Goal: Task Accomplishment & Management: Use online tool/utility

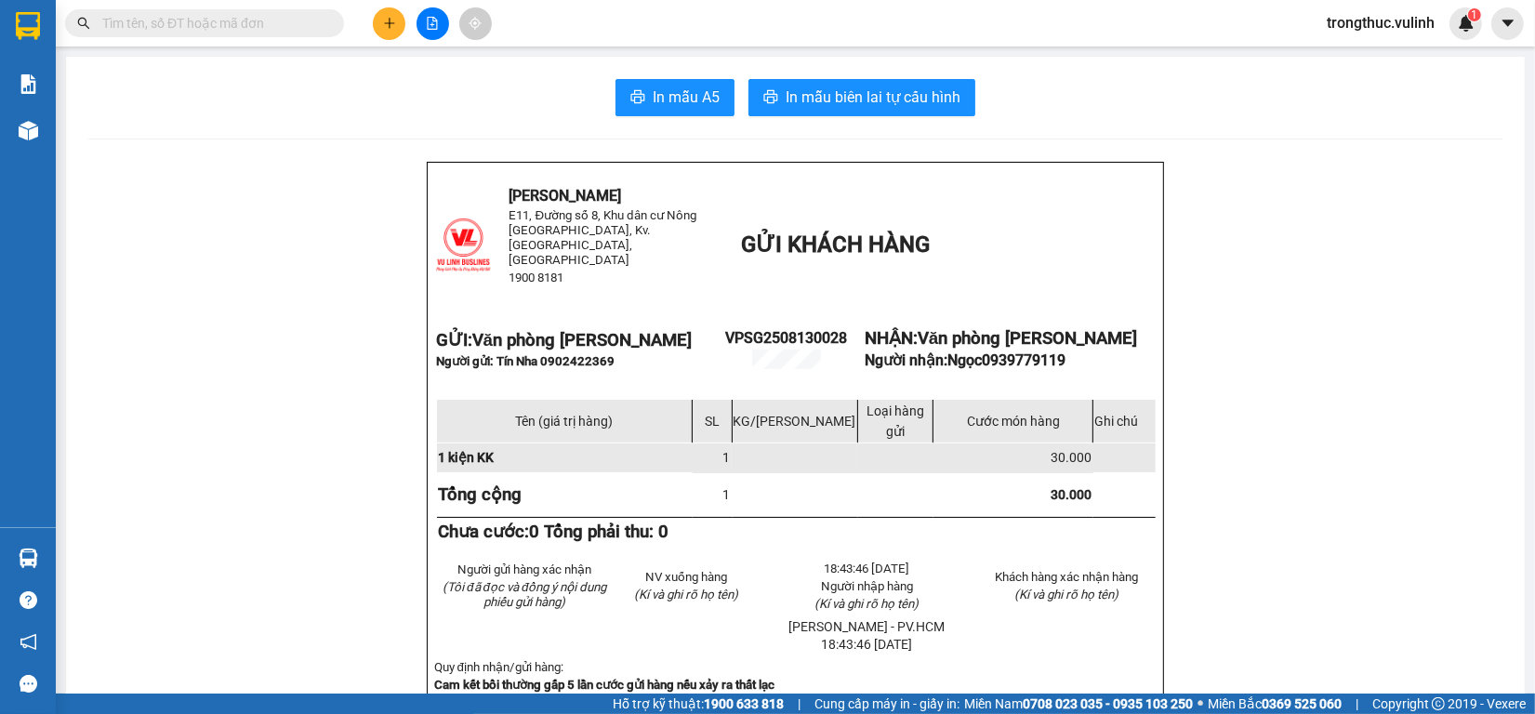
click at [386, 19] on icon "plus" at bounding box center [389, 23] width 13 height 13
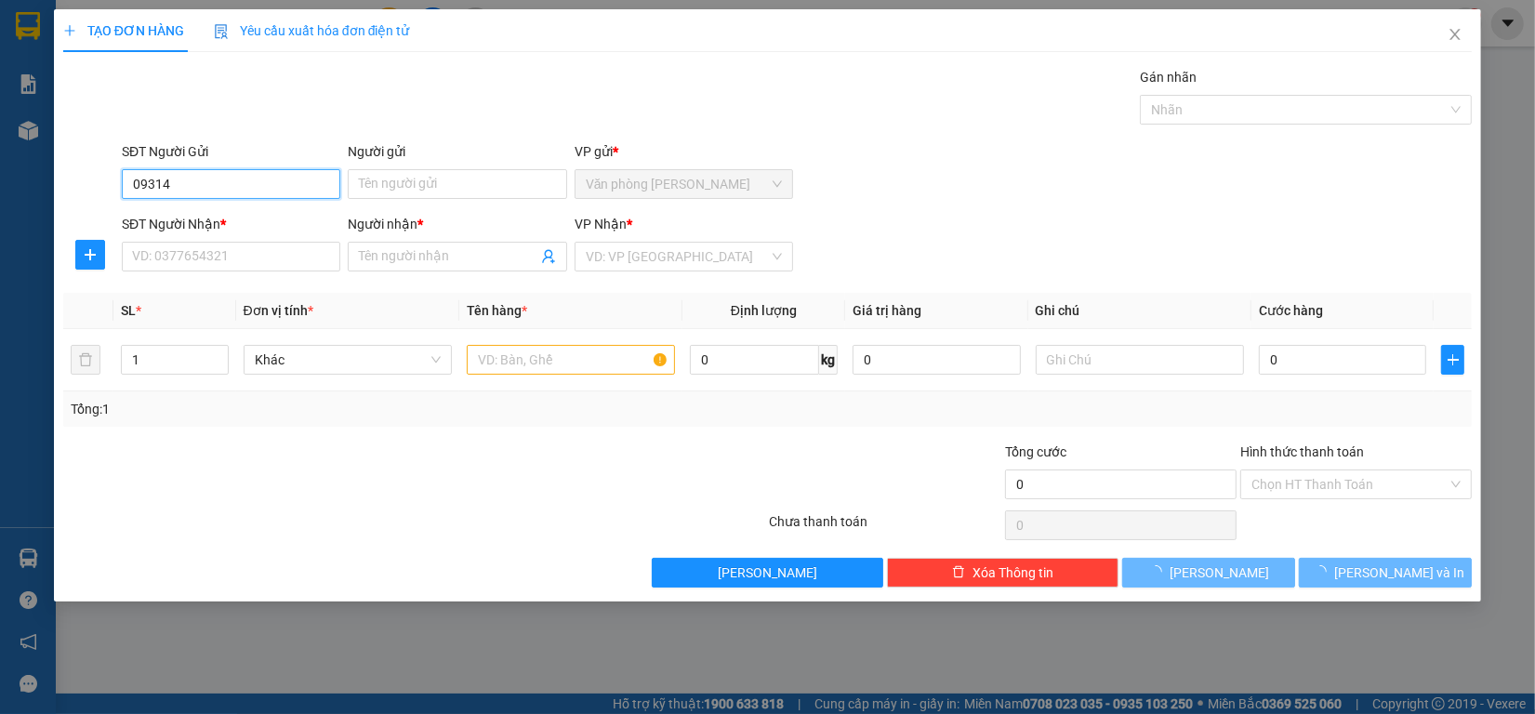
click at [256, 182] on input "09314" at bounding box center [231, 184] width 219 height 30
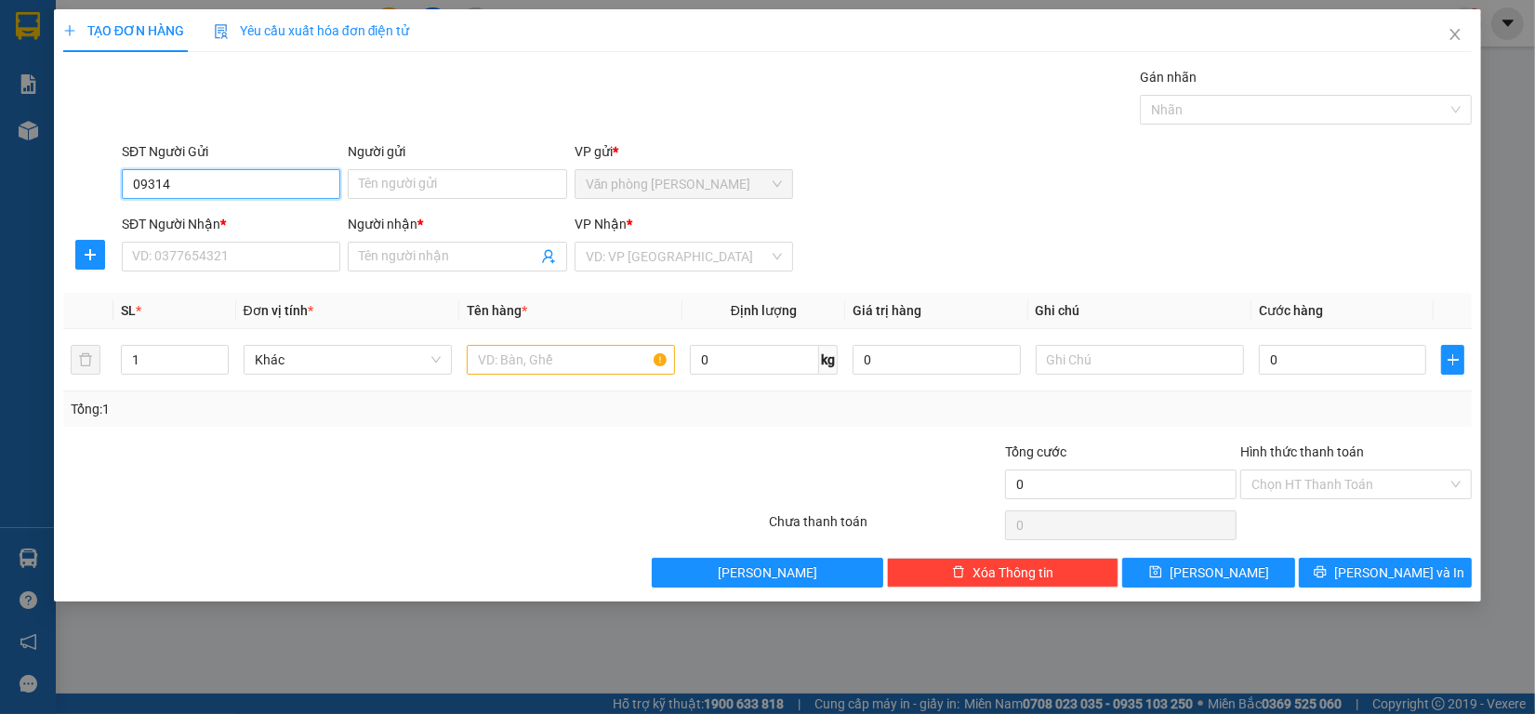
click at [266, 189] on input "09314" at bounding box center [231, 184] width 219 height 30
click at [254, 228] on div "0931414386 - Thành" at bounding box center [231, 222] width 196 height 20
type input "0931414386"
type input "Thành"
type input "0931414386"
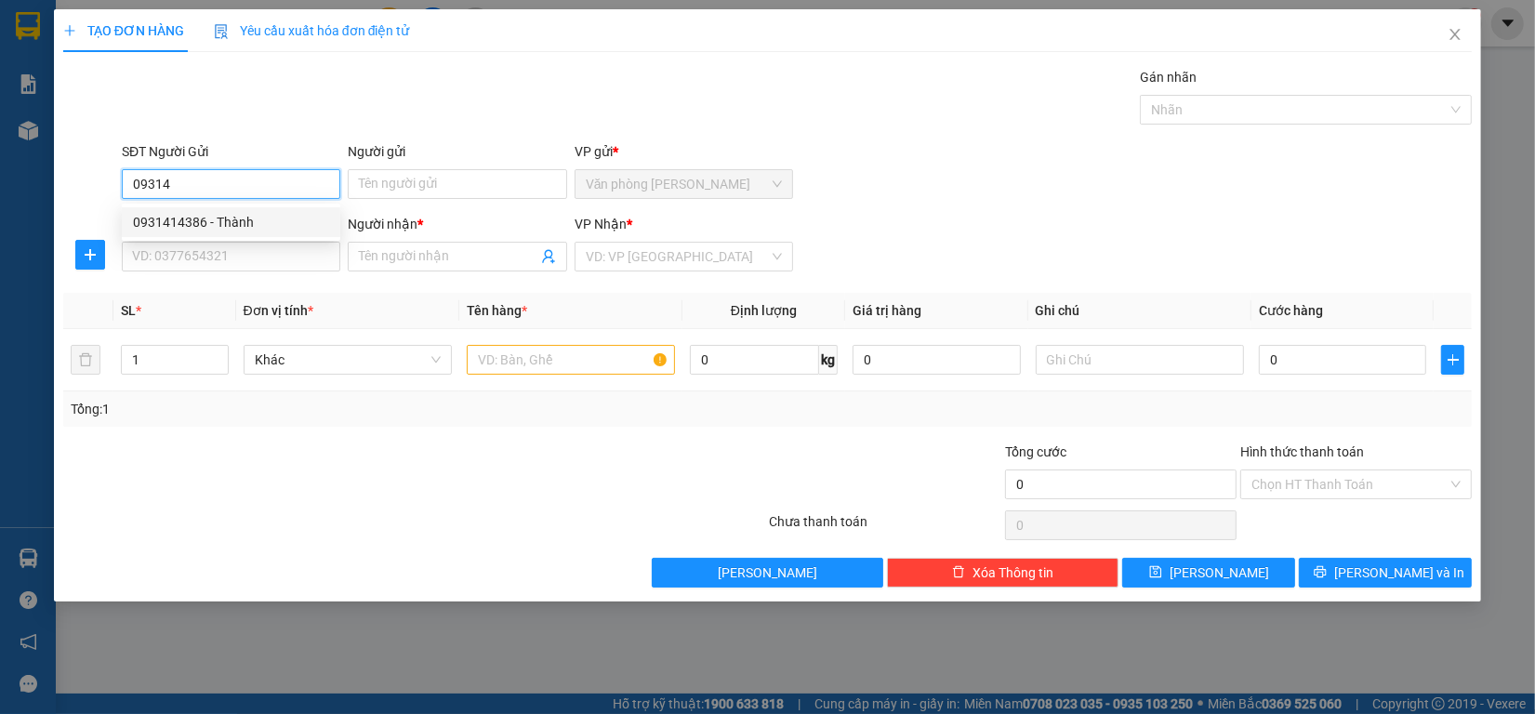
type input "Thành"
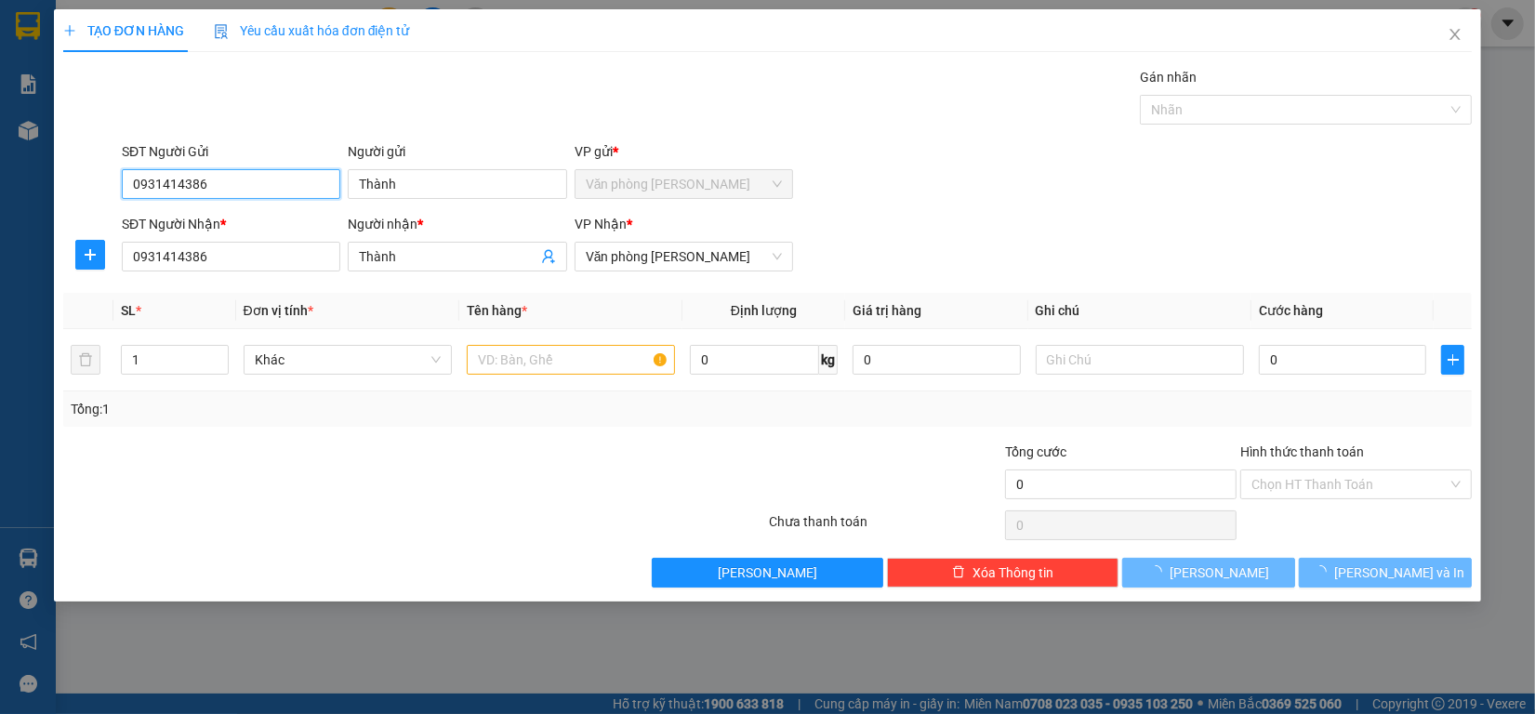
type input "220.000"
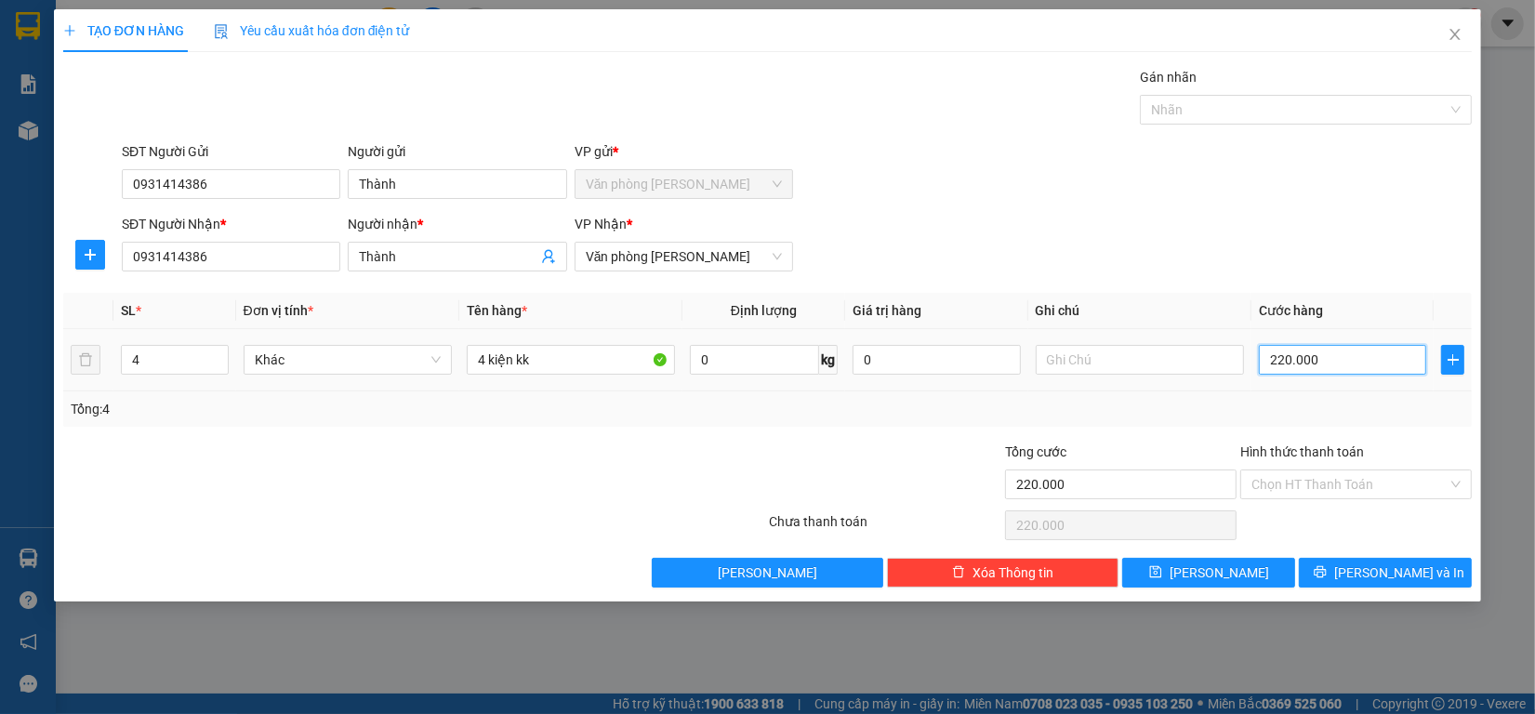
click at [1341, 363] on input "220.000" at bounding box center [1343, 360] width 168 height 30
click at [1390, 367] on input "220.000" at bounding box center [1343, 360] width 168 height 30
type input "10.000"
type input "140.000"
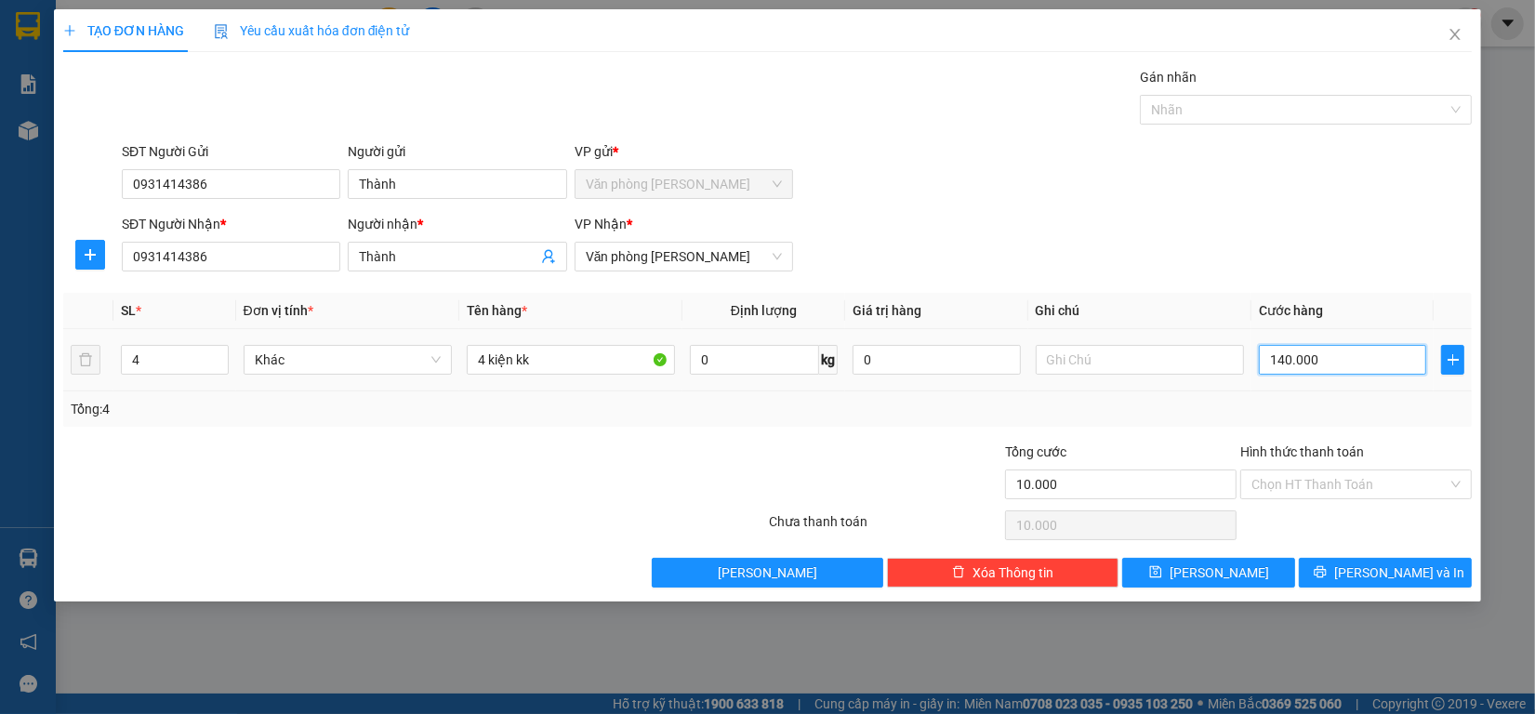
type input "140.000"
click at [1285, 476] on input "Hình thức thanh toán" at bounding box center [1350, 485] width 196 height 28
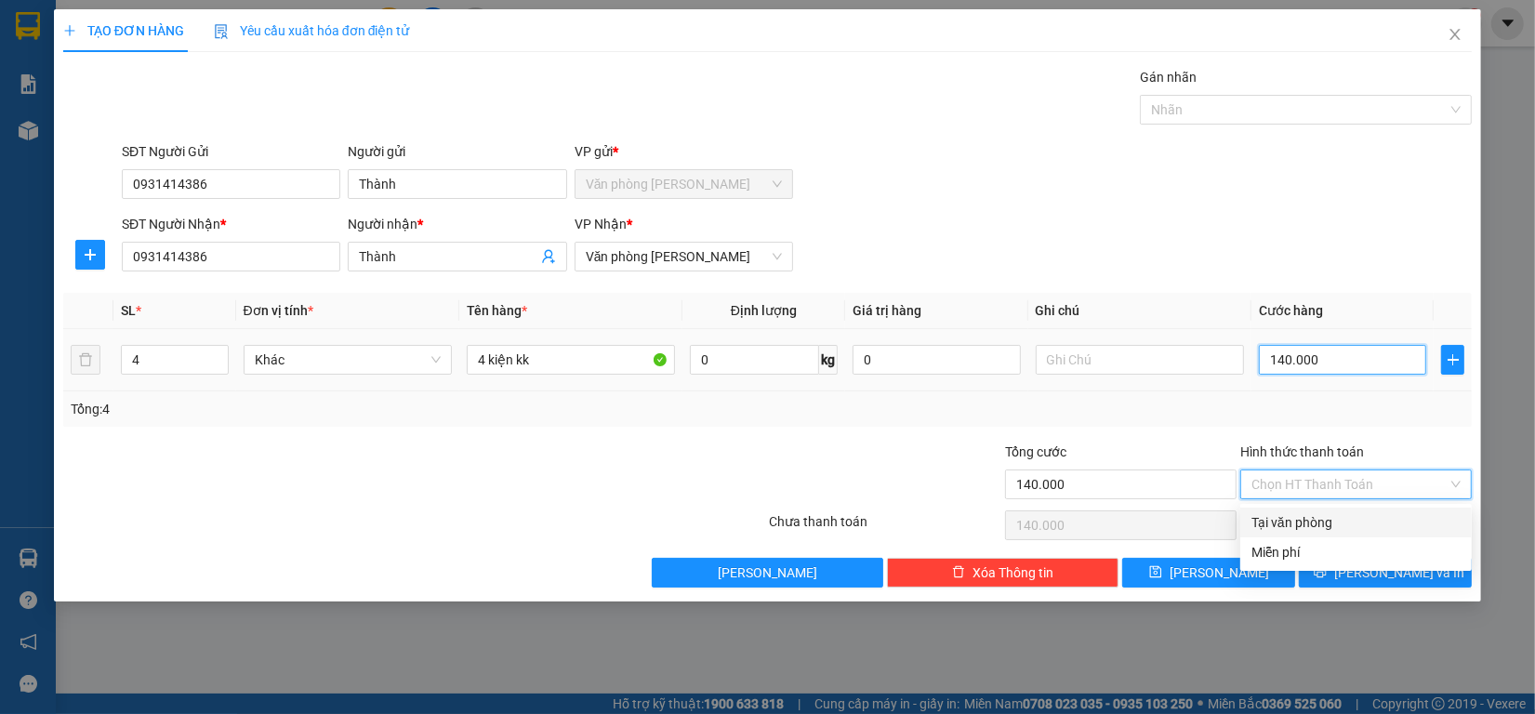
click at [1311, 373] on input "140.000" at bounding box center [1343, 360] width 168 height 30
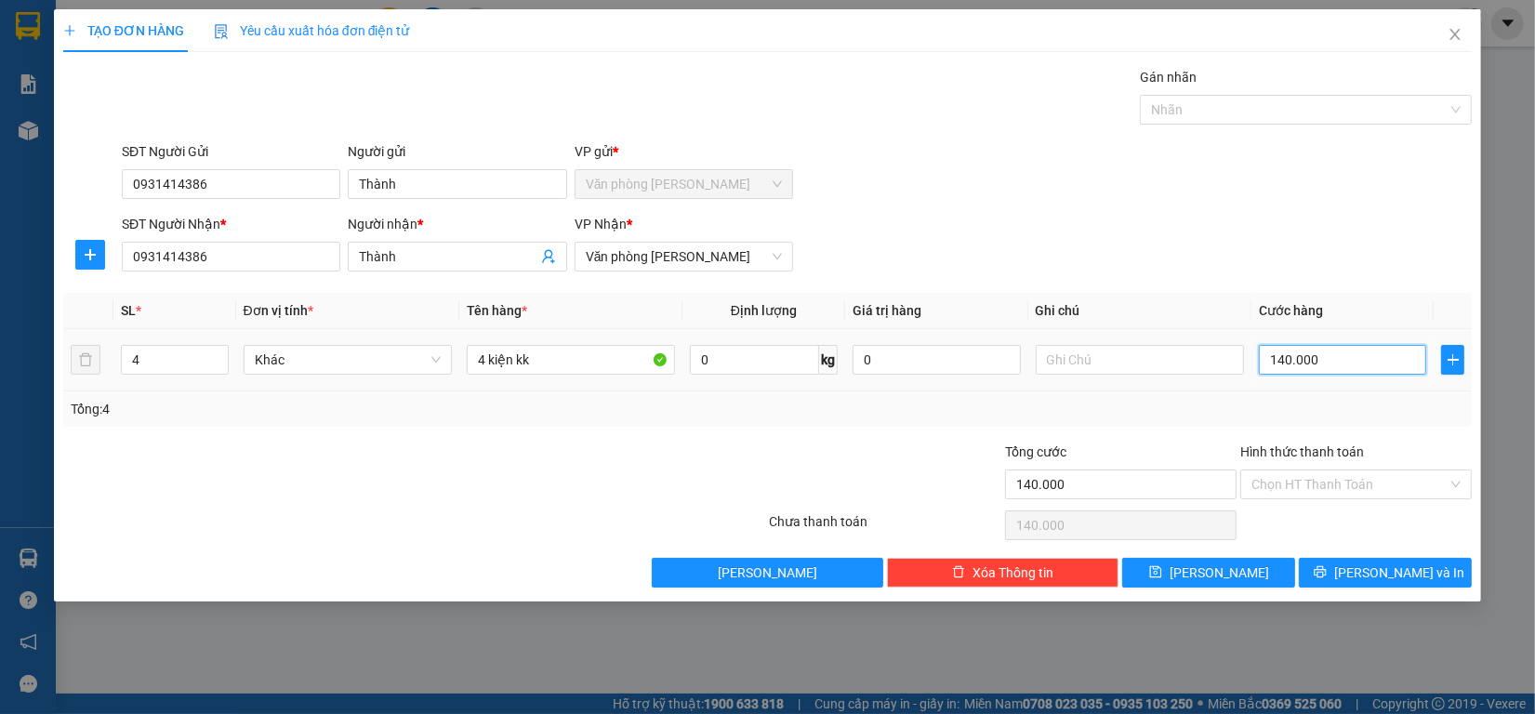
click at [1284, 364] on input "140.000" at bounding box center [1343, 360] width 168 height 30
type input "10.000"
type input "150.000"
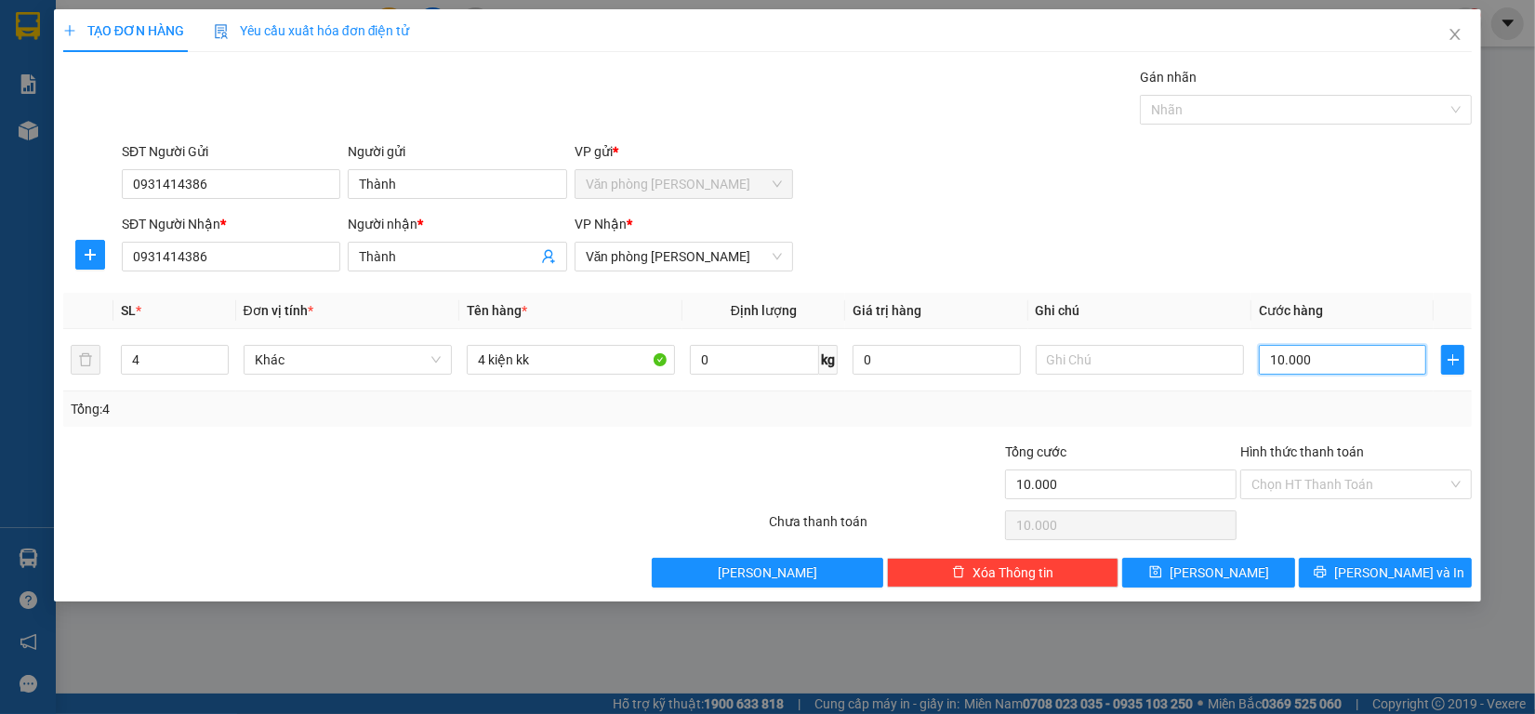
type input "150.000"
click at [1328, 499] on div "Chọn HT Thanh Toán" at bounding box center [1357, 485] width 232 height 30
type input "150.000"
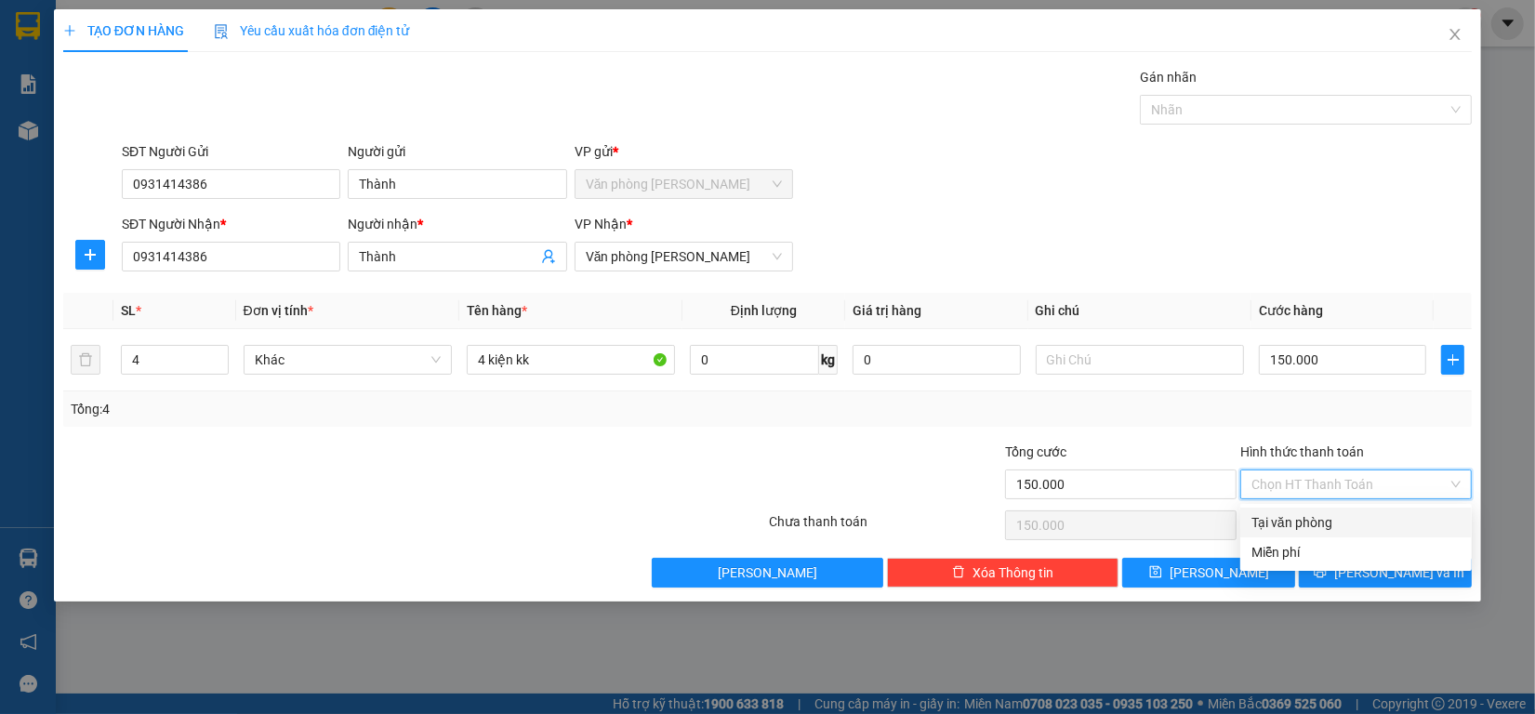
click at [1297, 526] on div "Tại văn phòng" at bounding box center [1356, 522] width 209 height 20
type input "0"
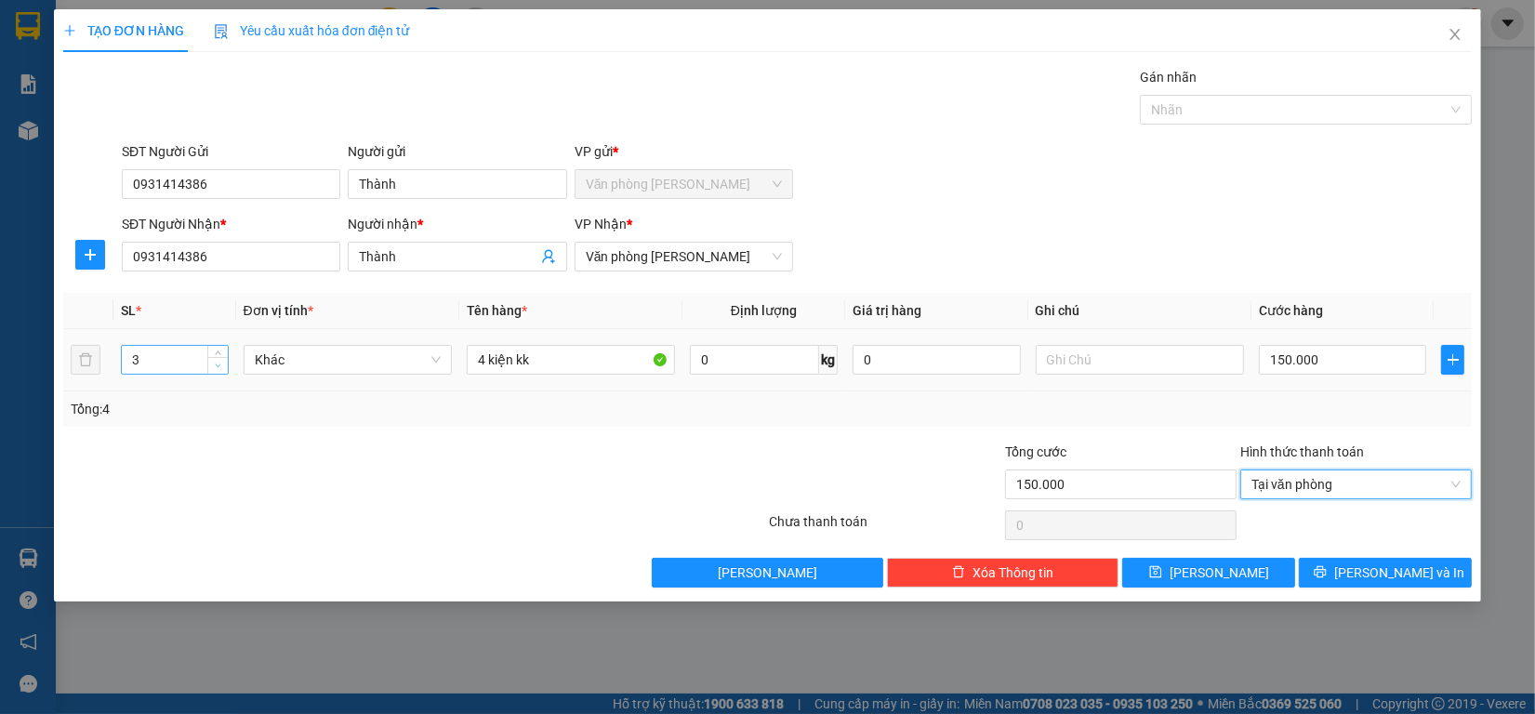
click at [216, 364] on icon "down" at bounding box center [218, 366] width 7 height 7
type input "2"
click at [216, 364] on icon "down" at bounding box center [218, 366] width 7 height 7
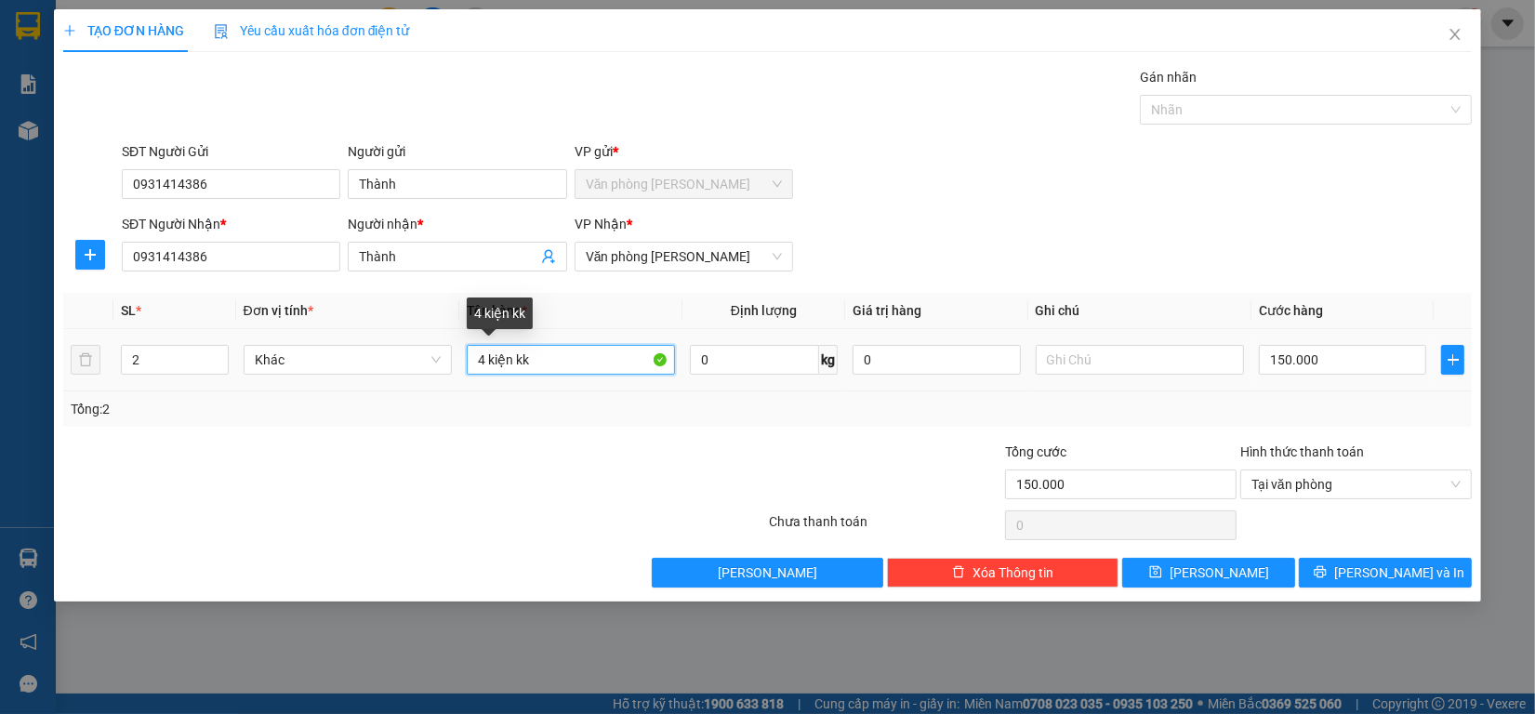
click at [476, 356] on input "4 kiện kk" at bounding box center [571, 360] width 208 height 30
type input "2 kiện kk"
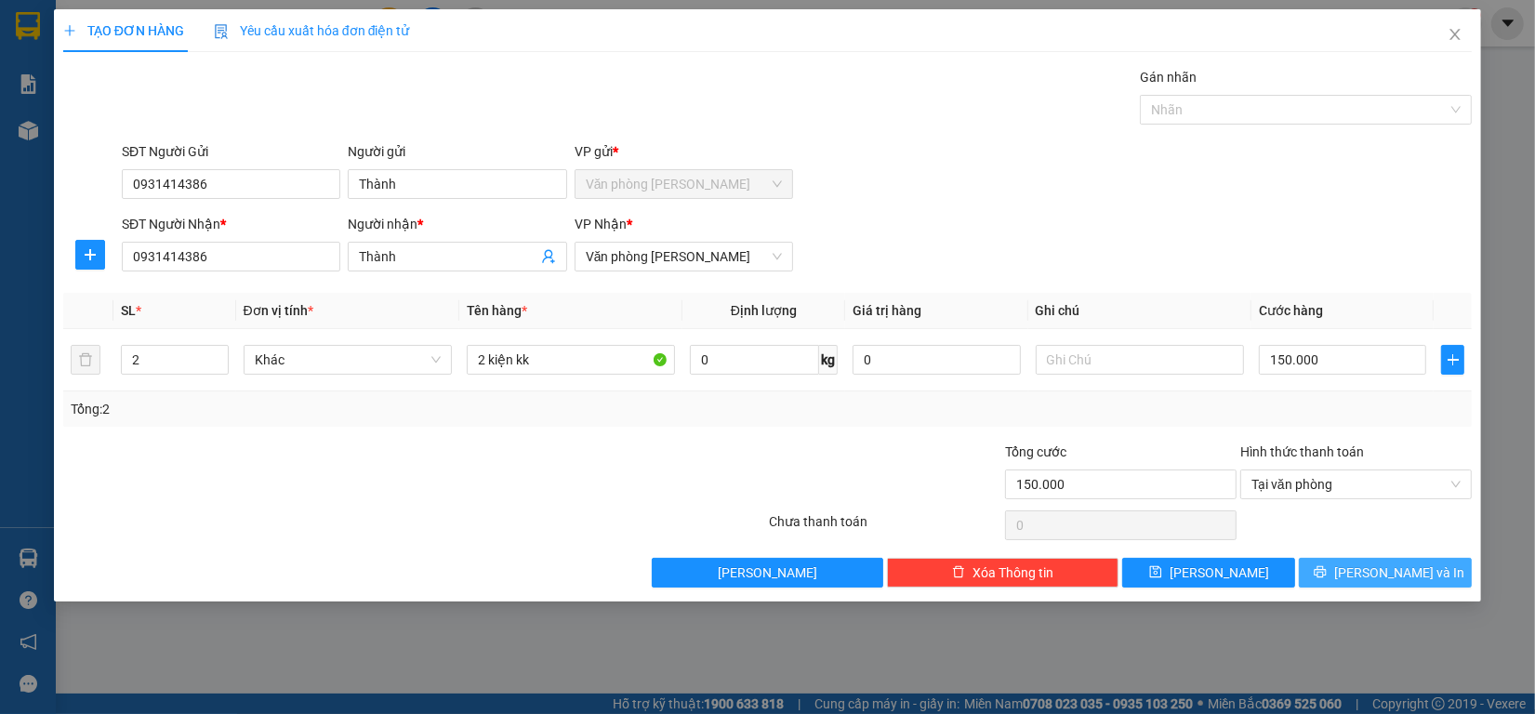
click at [1391, 578] on span "Lưu và In" at bounding box center [1400, 573] width 130 height 20
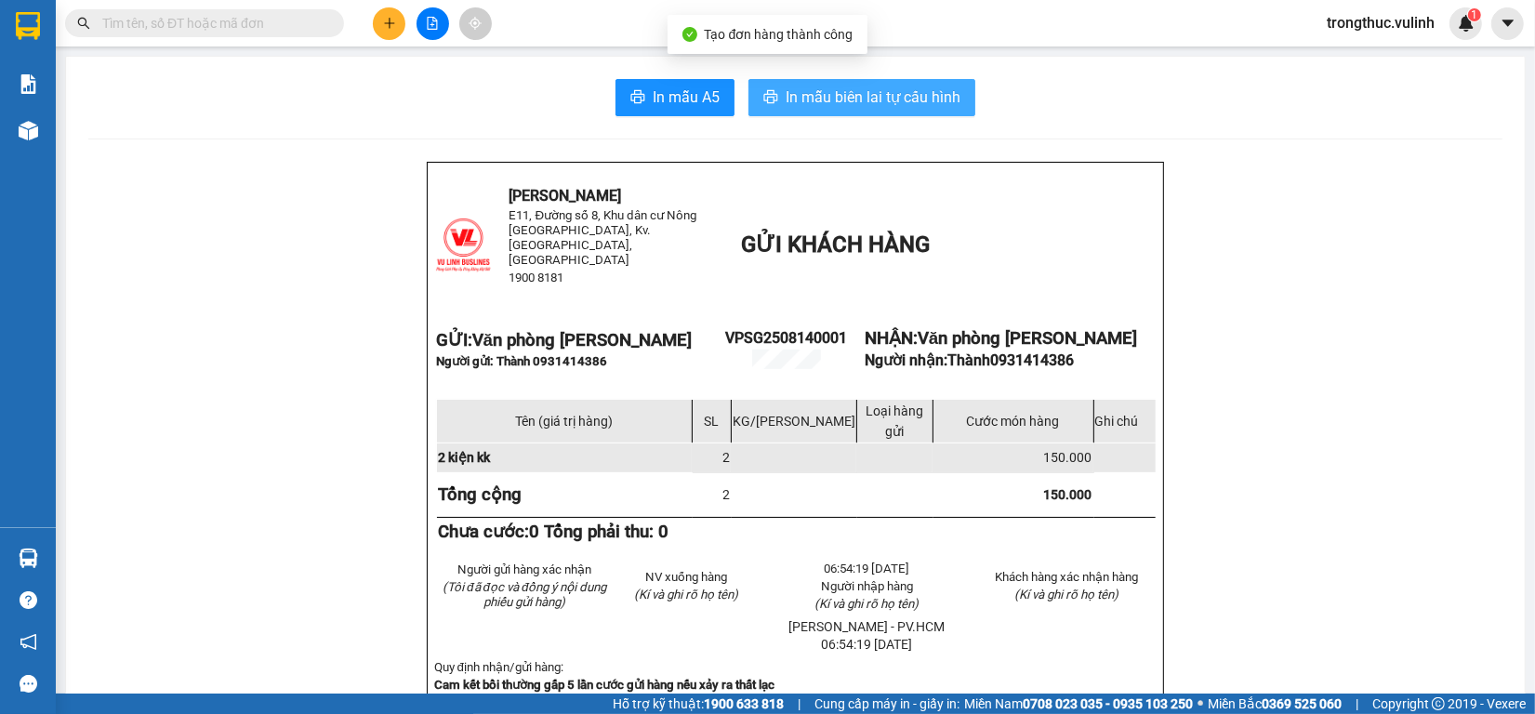
click at [886, 113] on button "In mẫu biên lai tự cấu hình" at bounding box center [862, 97] width 227 height 37
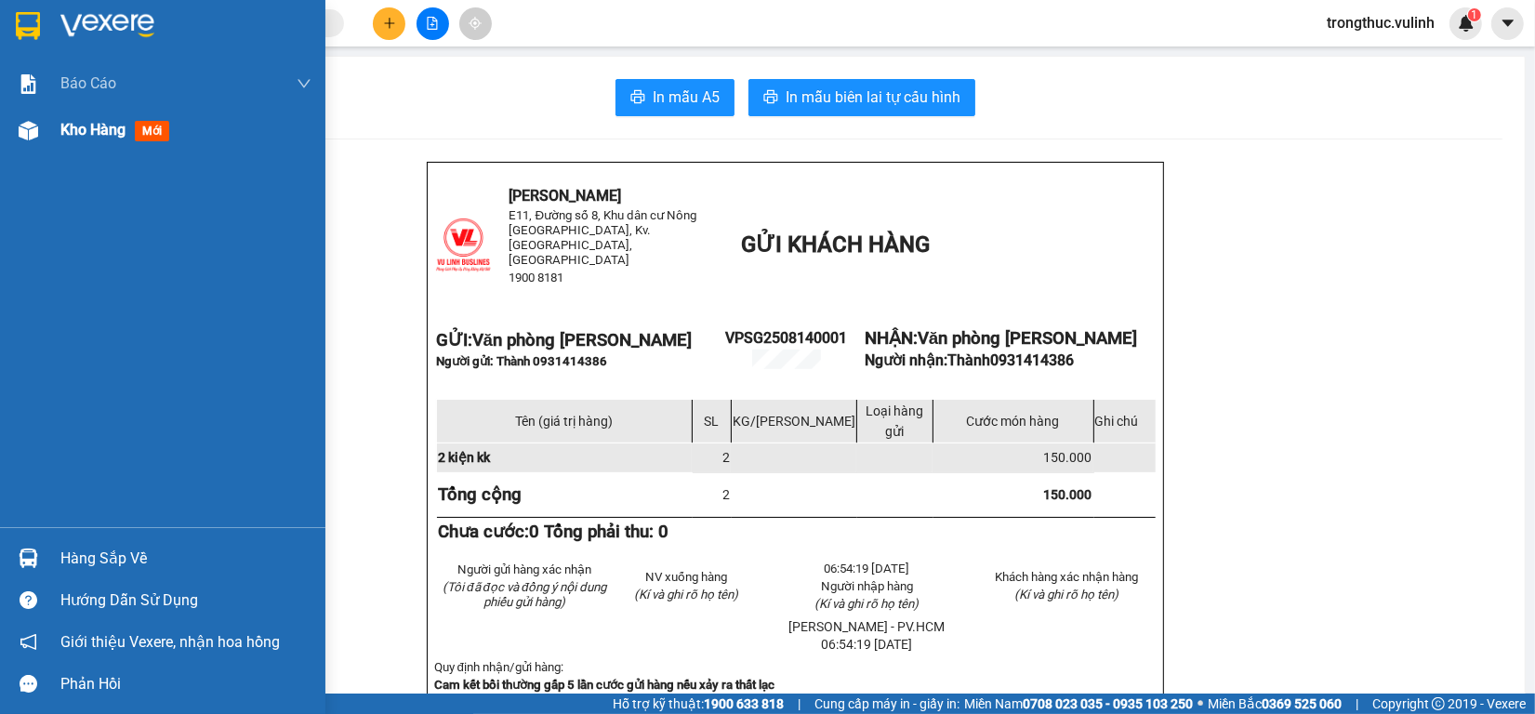
click at [28, 124] on img at bounding box center [29, 131] width 20 height 20
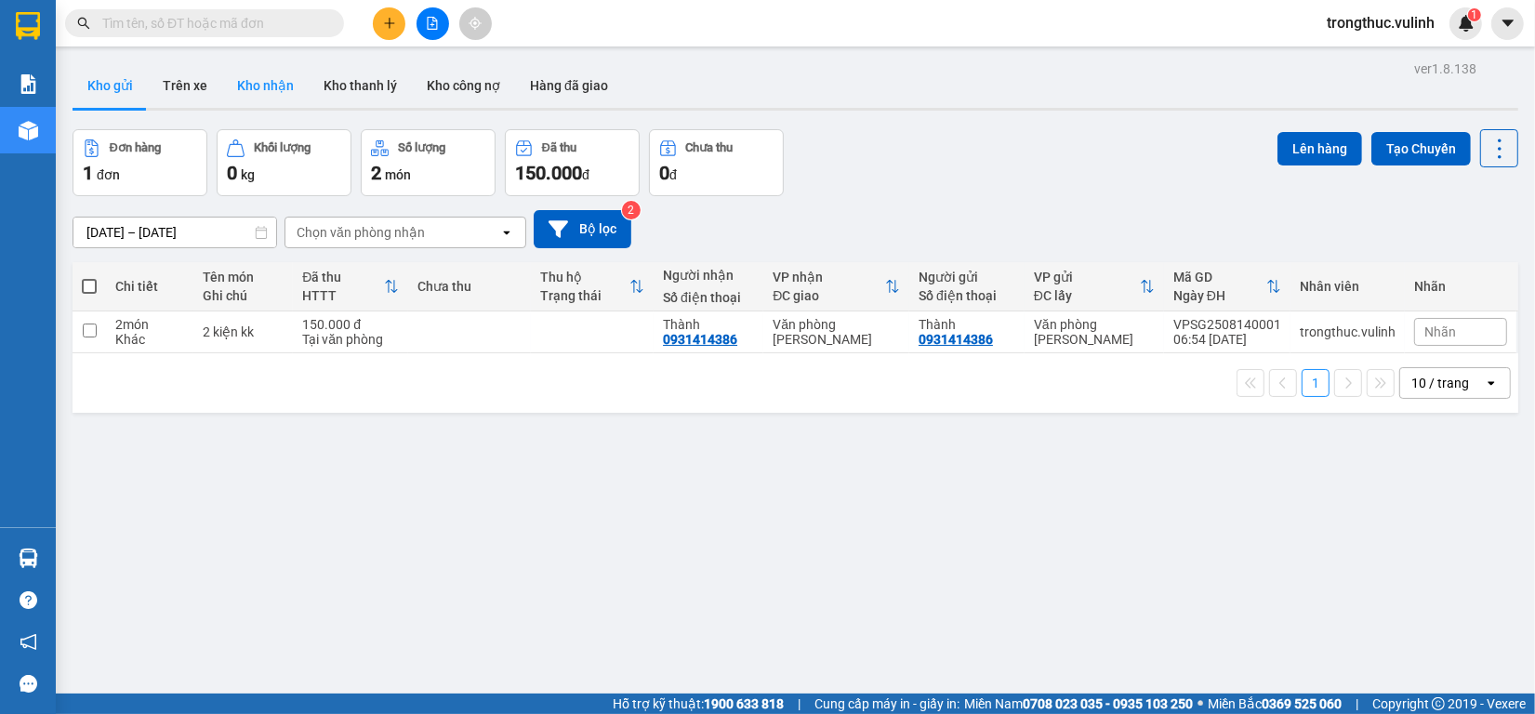
click at [265, 86] on button "Kho nhận" at bounding box center [265, 85] width 86 height 45
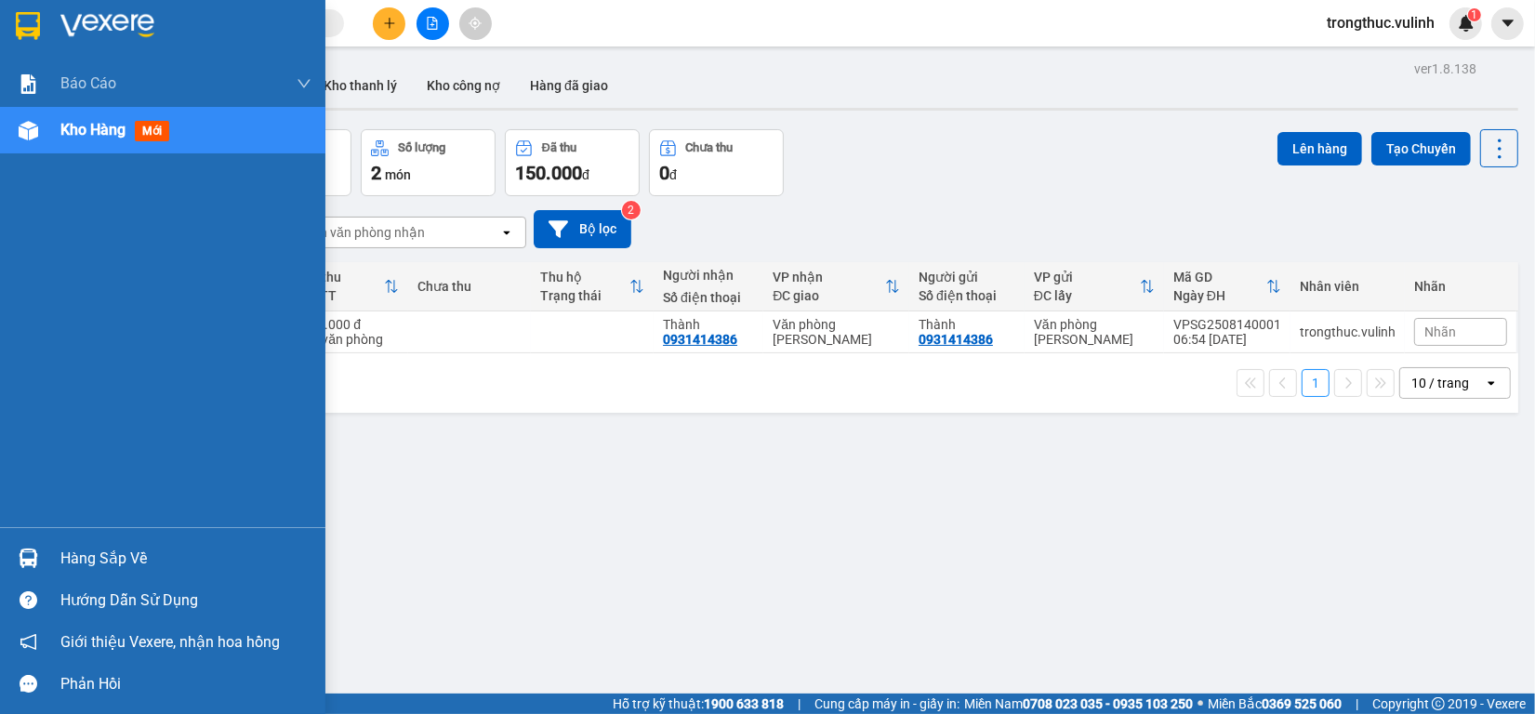
click at [21, 565] on img at bounding box center [29, 559] width 20 height 20
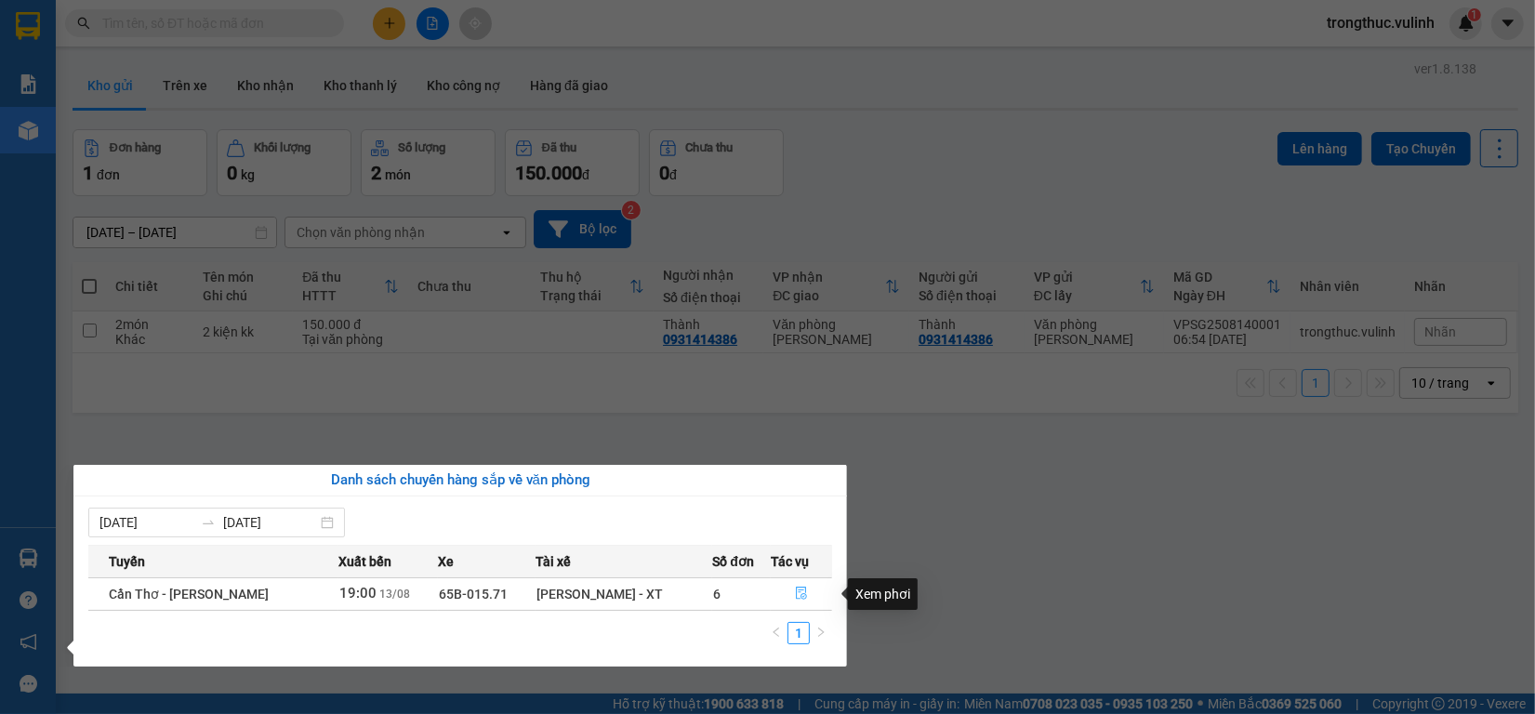
click at [814, 598] on button "button" at bounding box center [802, 594] width 60 height 30
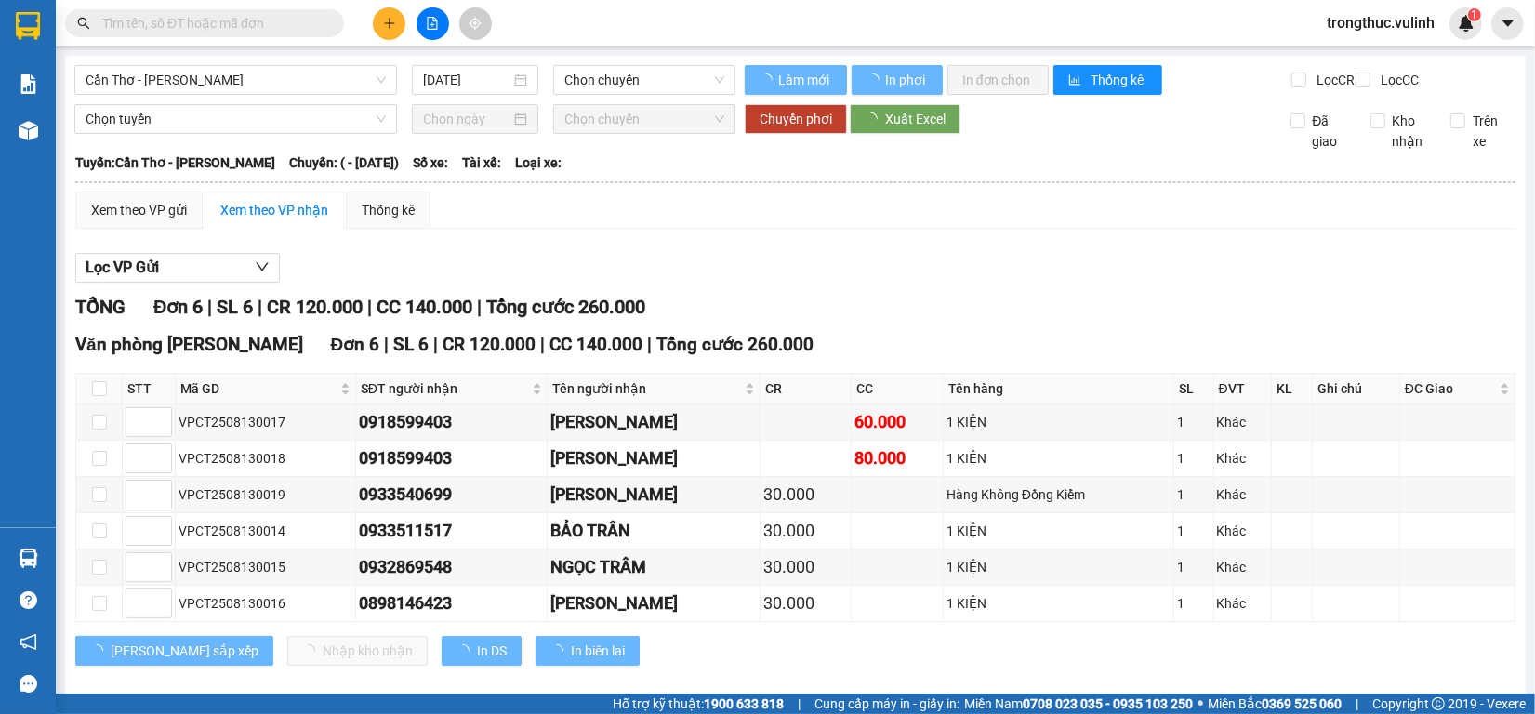
type input "[DATE]"
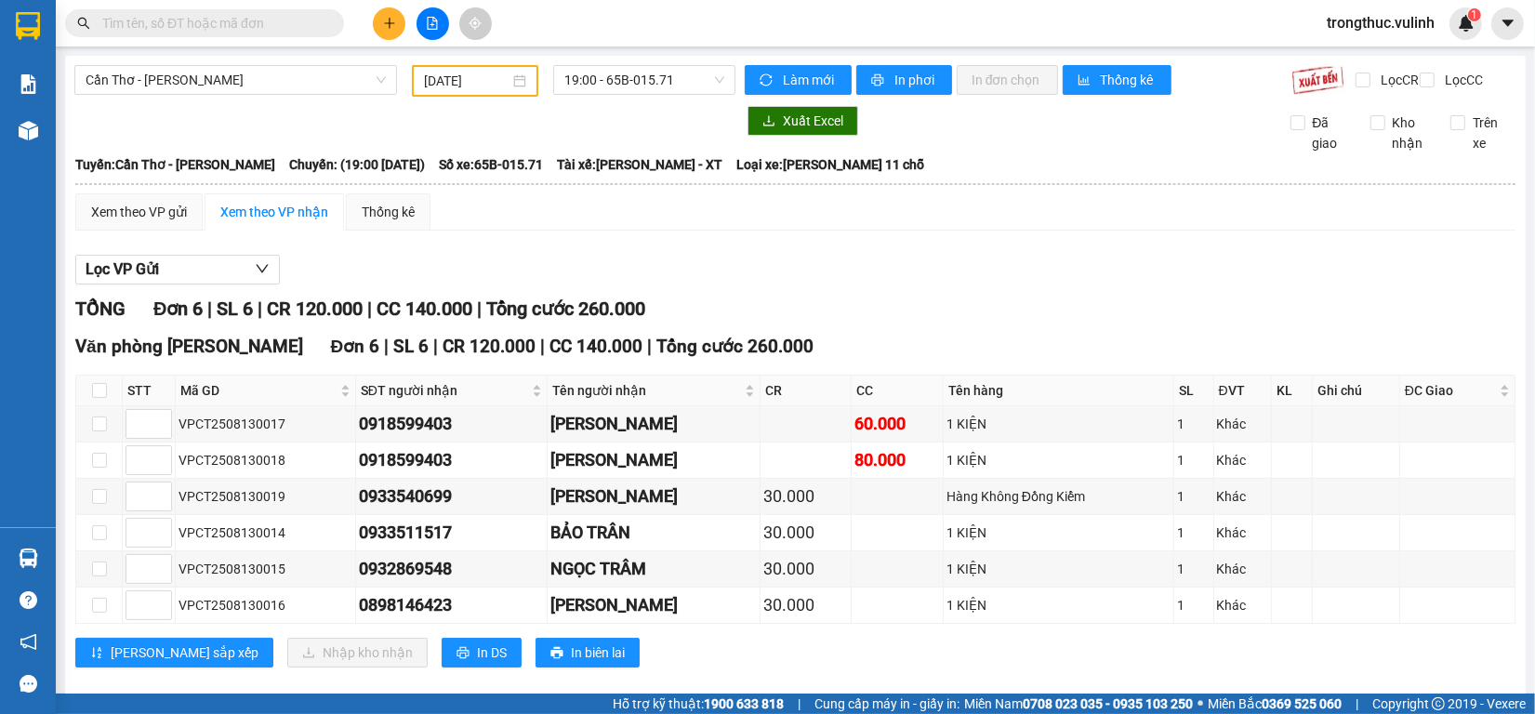
drag, startPoint x: 233, startPoint y: 38, endPoint x: 254, endPoint y: 20, distance: 27.7
click at [234, 34] on div "Kết quả tìm kiếm ( 0 ) Bộ lọc No Data trongthuc.vulinh 1" at bounding box center [767, 23] width 1535 height 47
click at [256, 20] on input "text" at bounding box center [211, 23] width 219 height 20
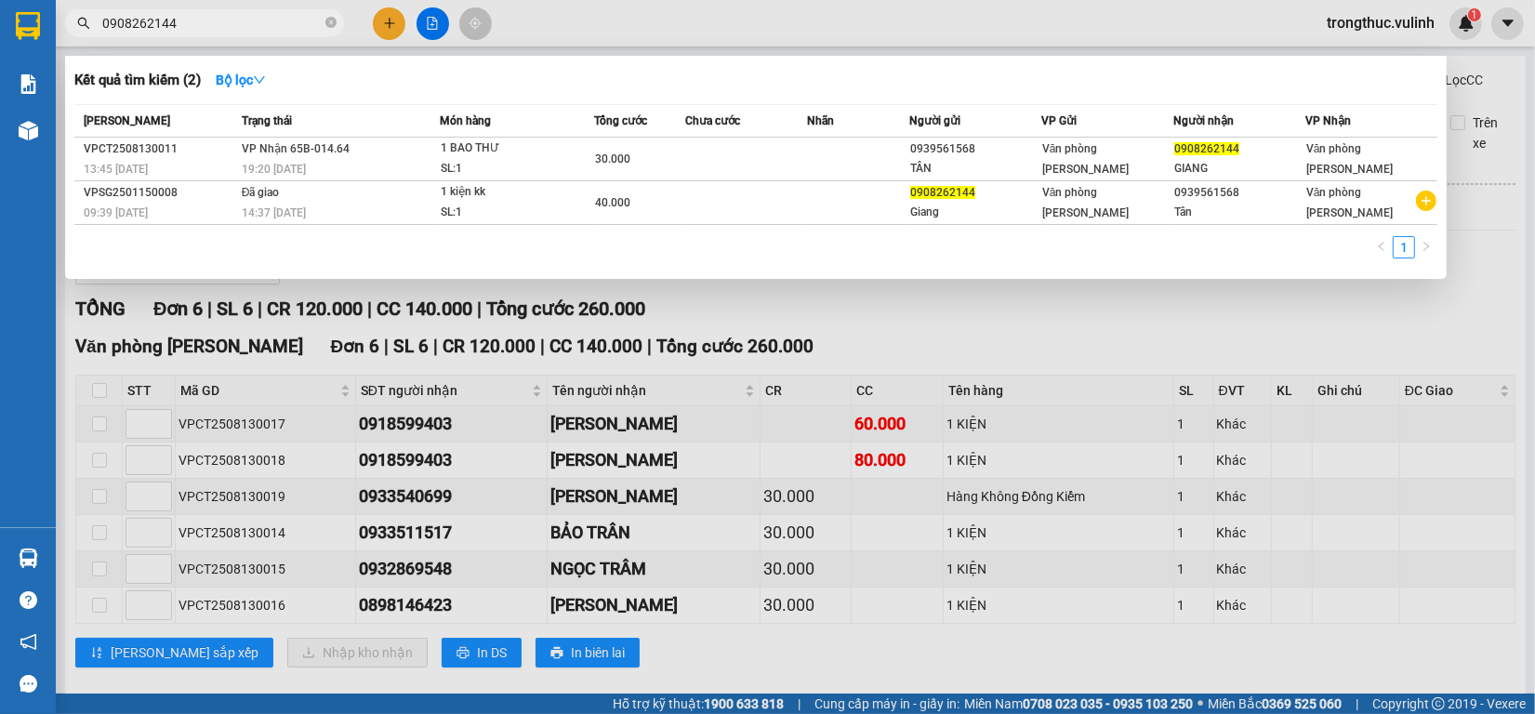
type input "0908262144"
click at [96, 406] on div at bounding box center [767, 357] width 1535 height 714
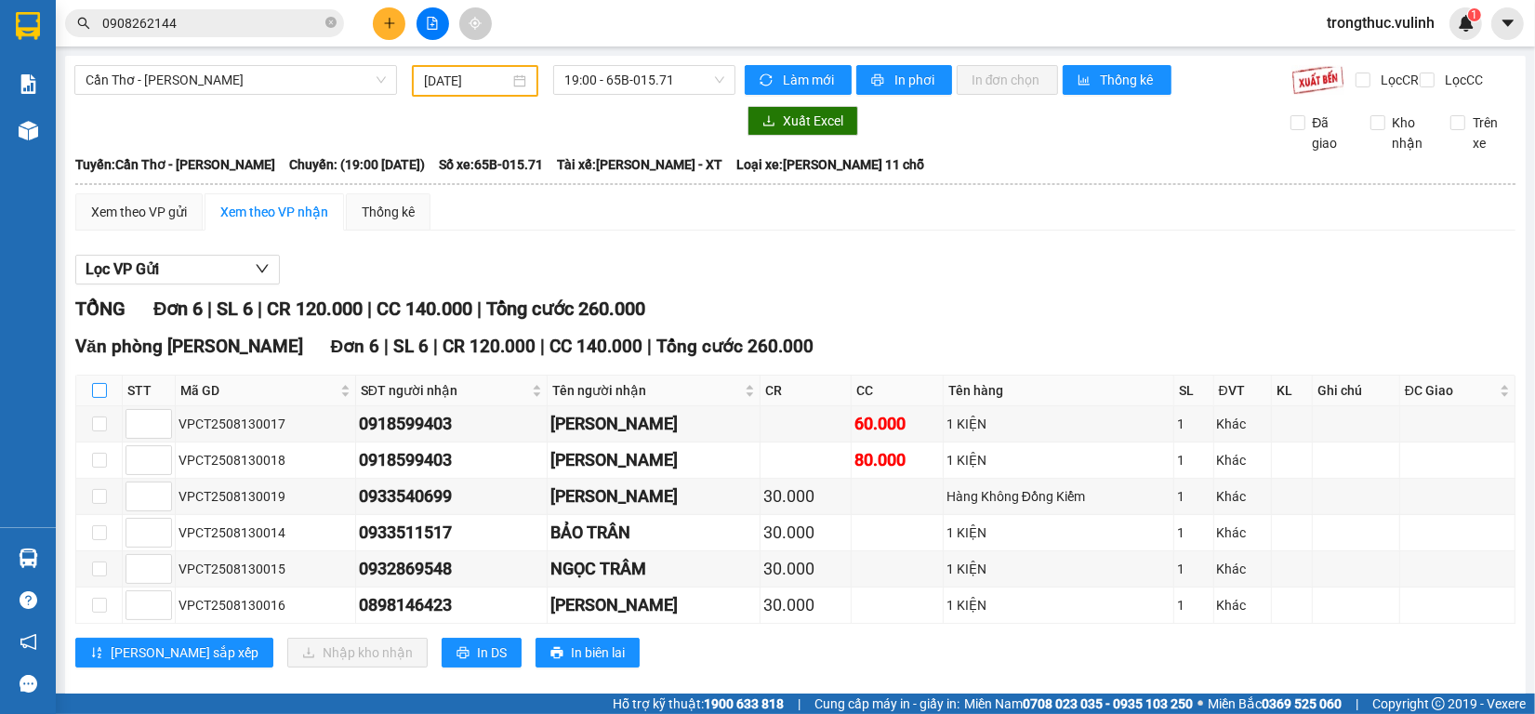
click at [93, 401] on label at bounding box center [99, 390] width 15 height 20
click at [100, 398] on input "checkbox" at bounding box center [99, 390] width 15 height 15
checkbox input "true"
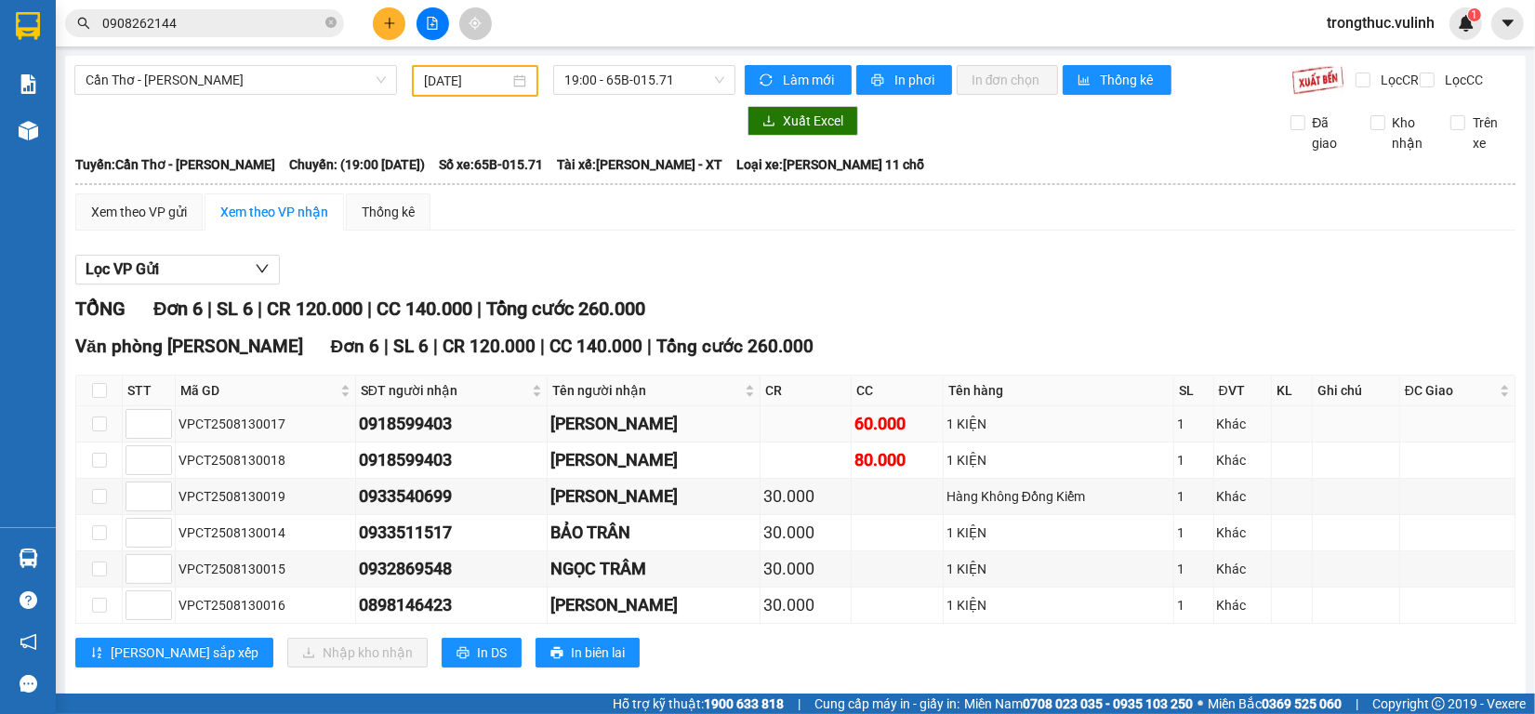
checkbox input "true"
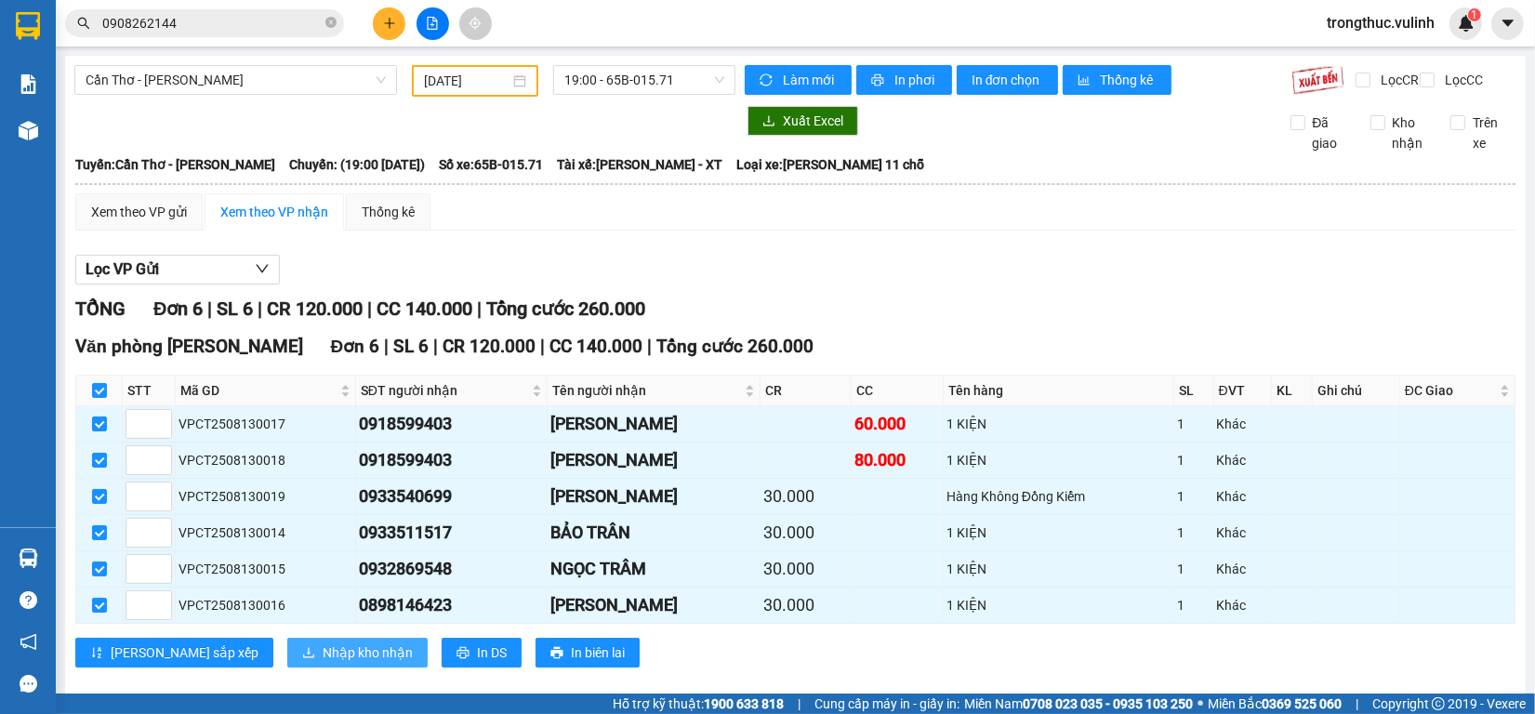
click at [323, 663] on span "Nhập kho nhận" at bounding box center [368, 653] width 90 height 20
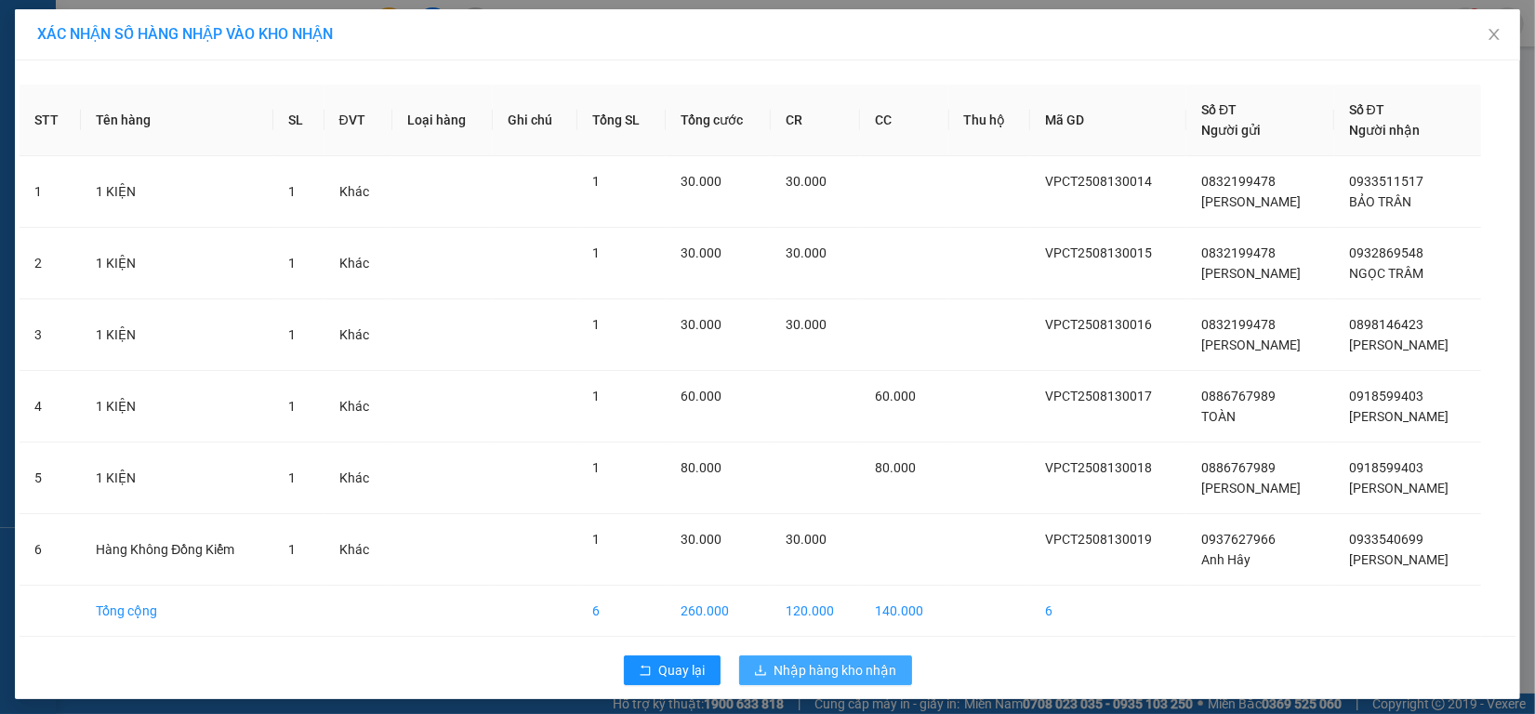
click at [791, 662] on span "Nhập hàng kho nhận" at bounding box center [836, 670] width 123 height 20
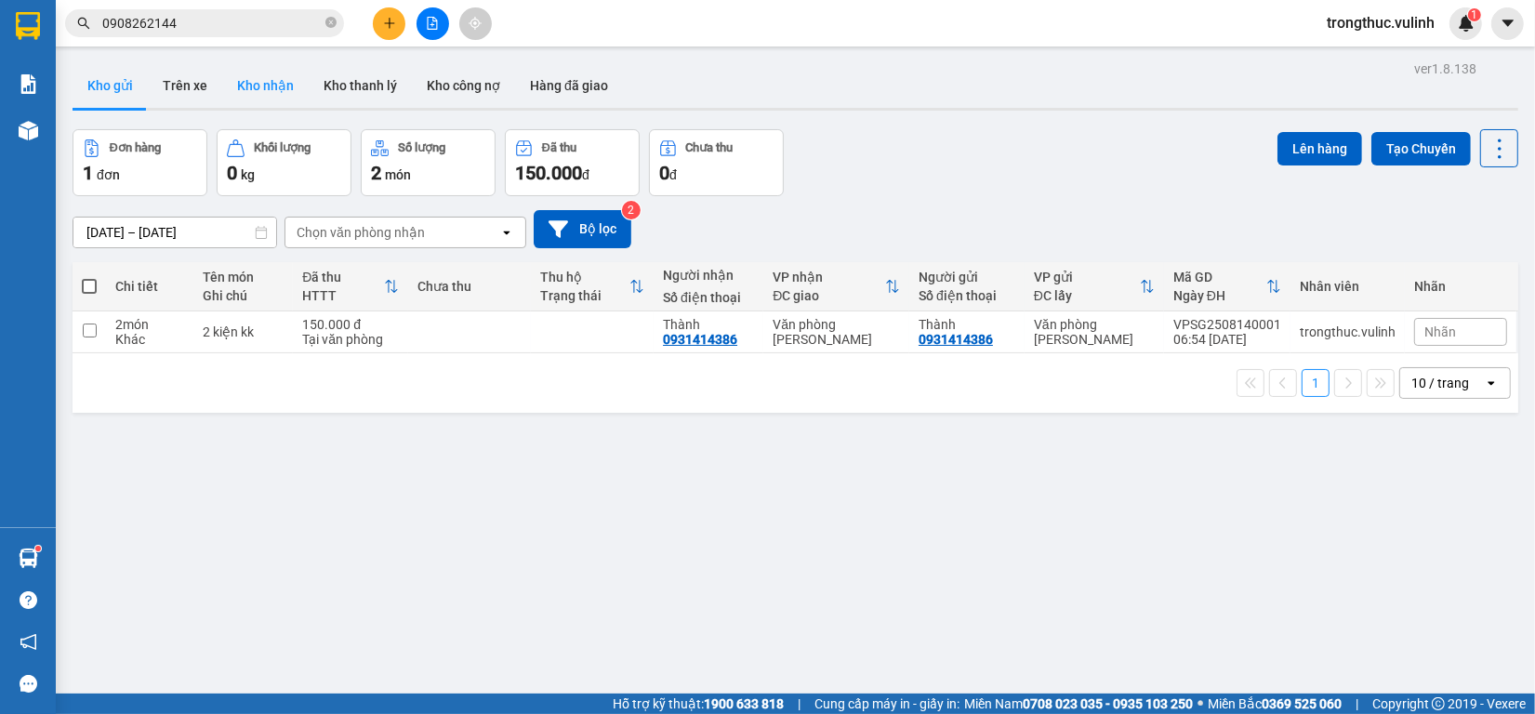
click at [238, 96] on button "Kho nhận" at bounding box center [265, 85] width 86 height 45
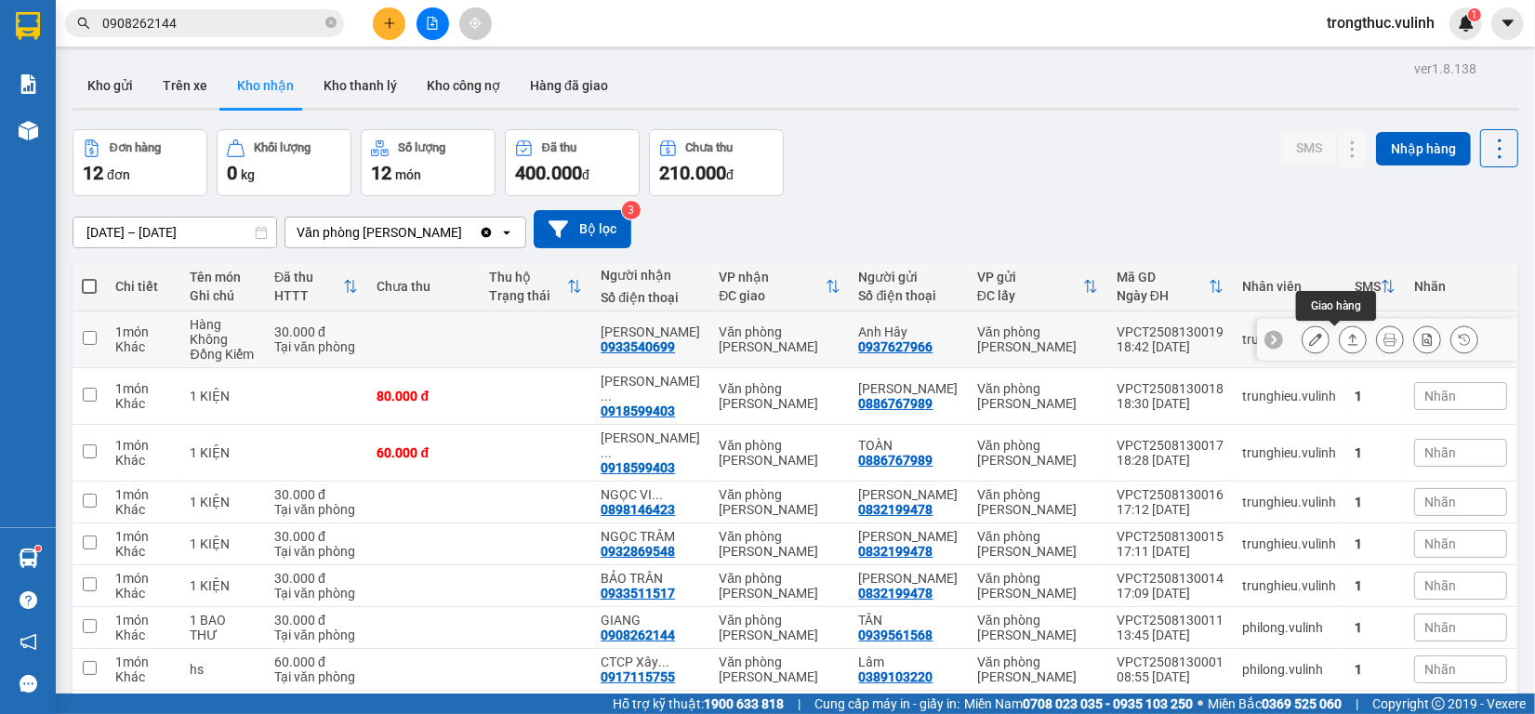
click at [1347, 344] on icon at bounding box center [1353, 339] width 13 height 13
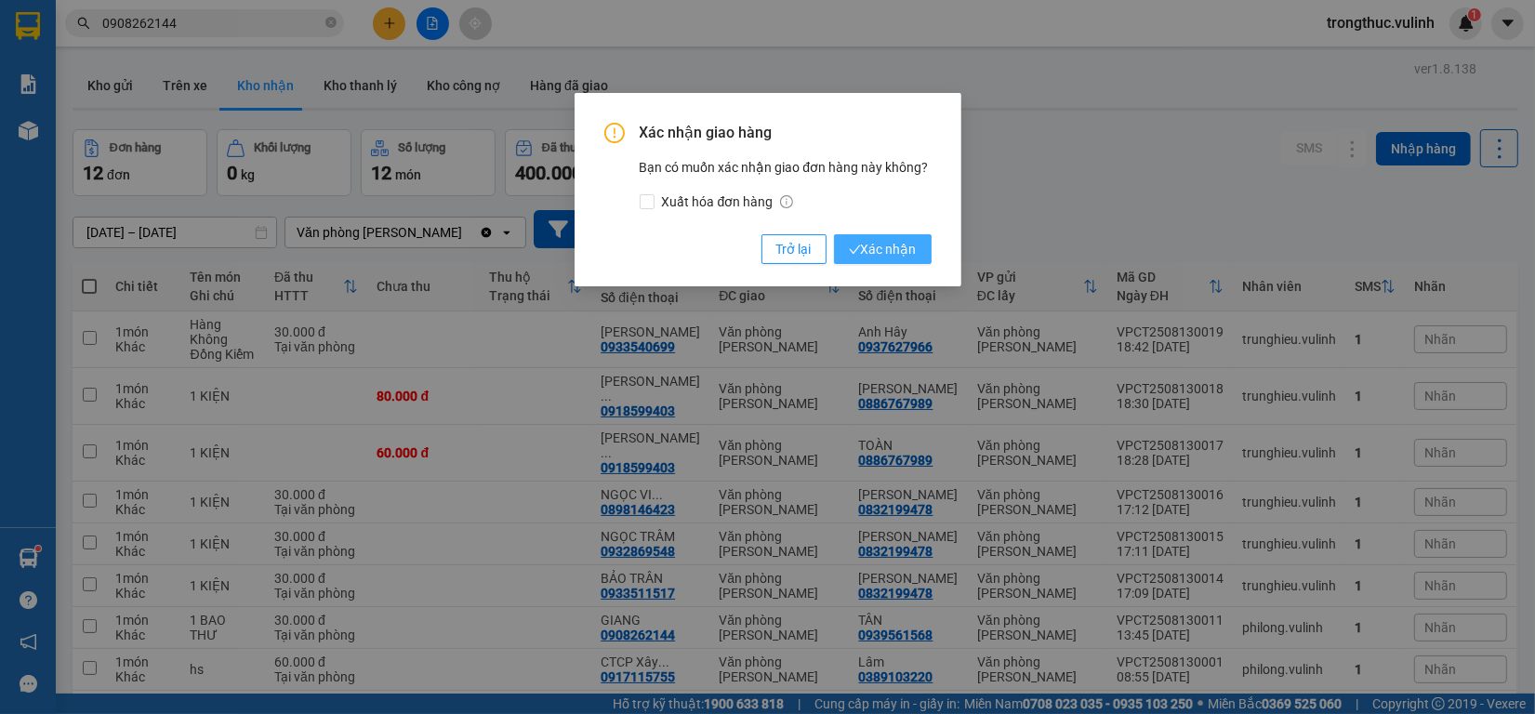
click at [907, 257] on span "Xác nhận" at bounding box center [883, 249] width 68 height 20
